Goal: Information Seeking & Learning: Find specific fact

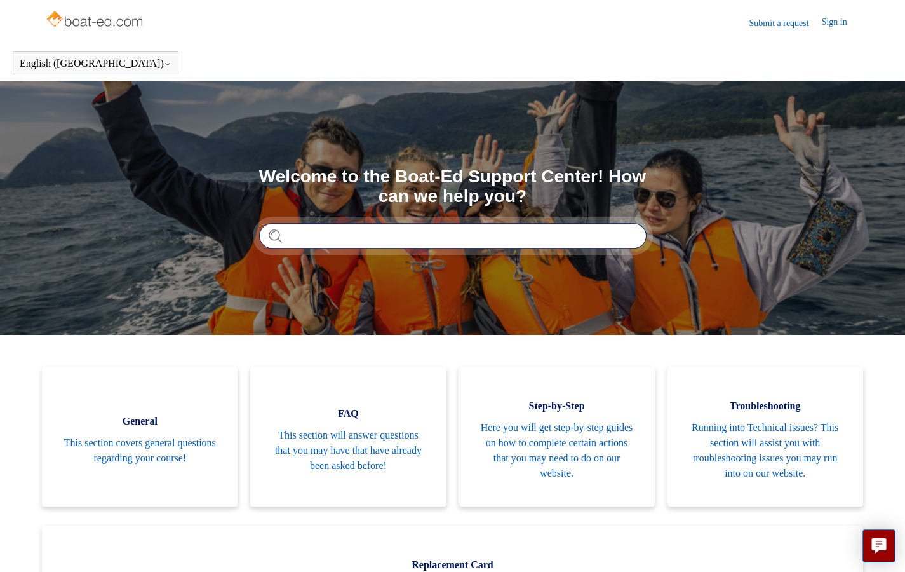
click at [333, 236] on input "Search" at bounding box center [453, 235] width 388 height 25
type input "**********"
click at [317, 234] on input "Search" at bounding box center [453, 235] width 388 height 25
type input "**********"
